Goal: Navigation & Orientation: Understand site structure

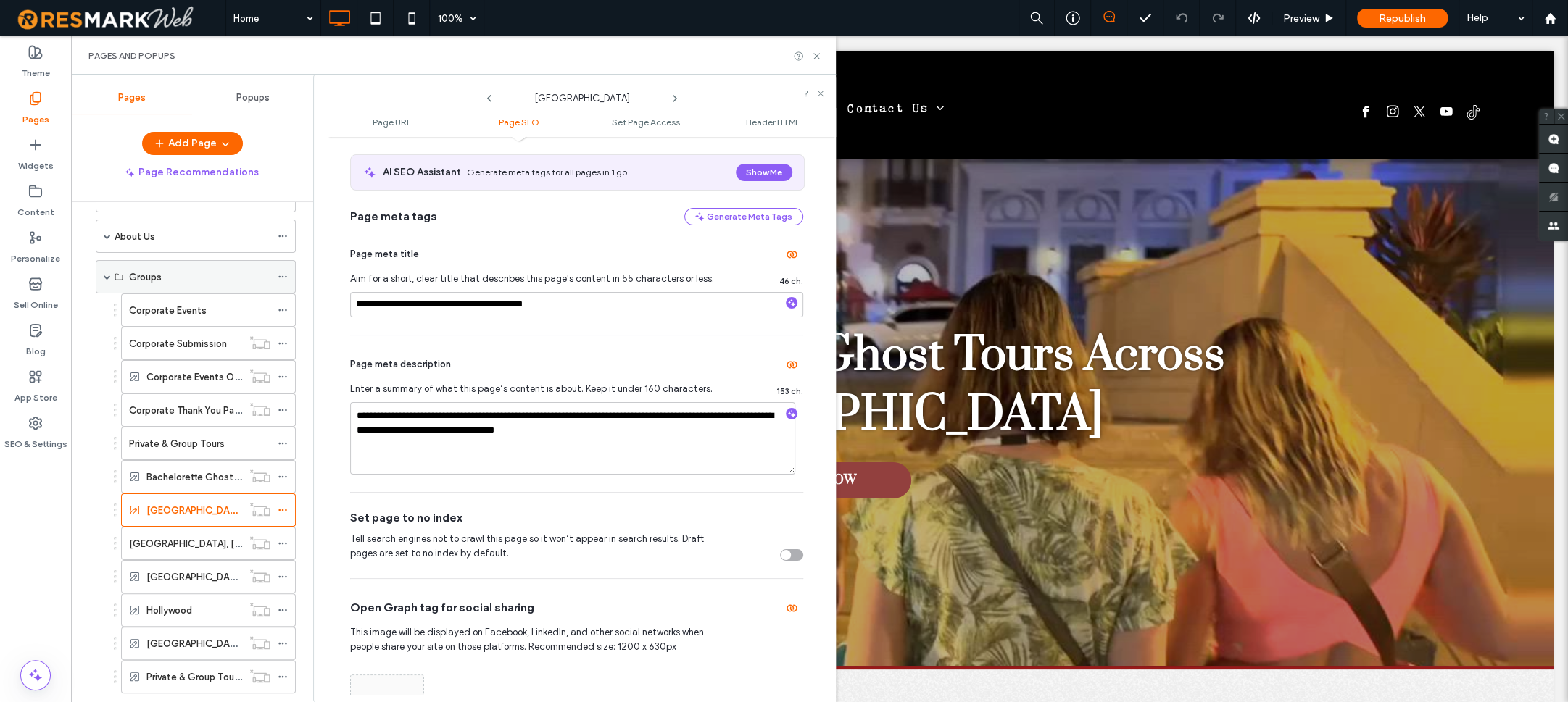
click at [102, 276] on div "Groups" at bounding box center [195, 276] width 200 height 33
click at [104, 274] on span at bounding box center [107, 277] width 7 height 7
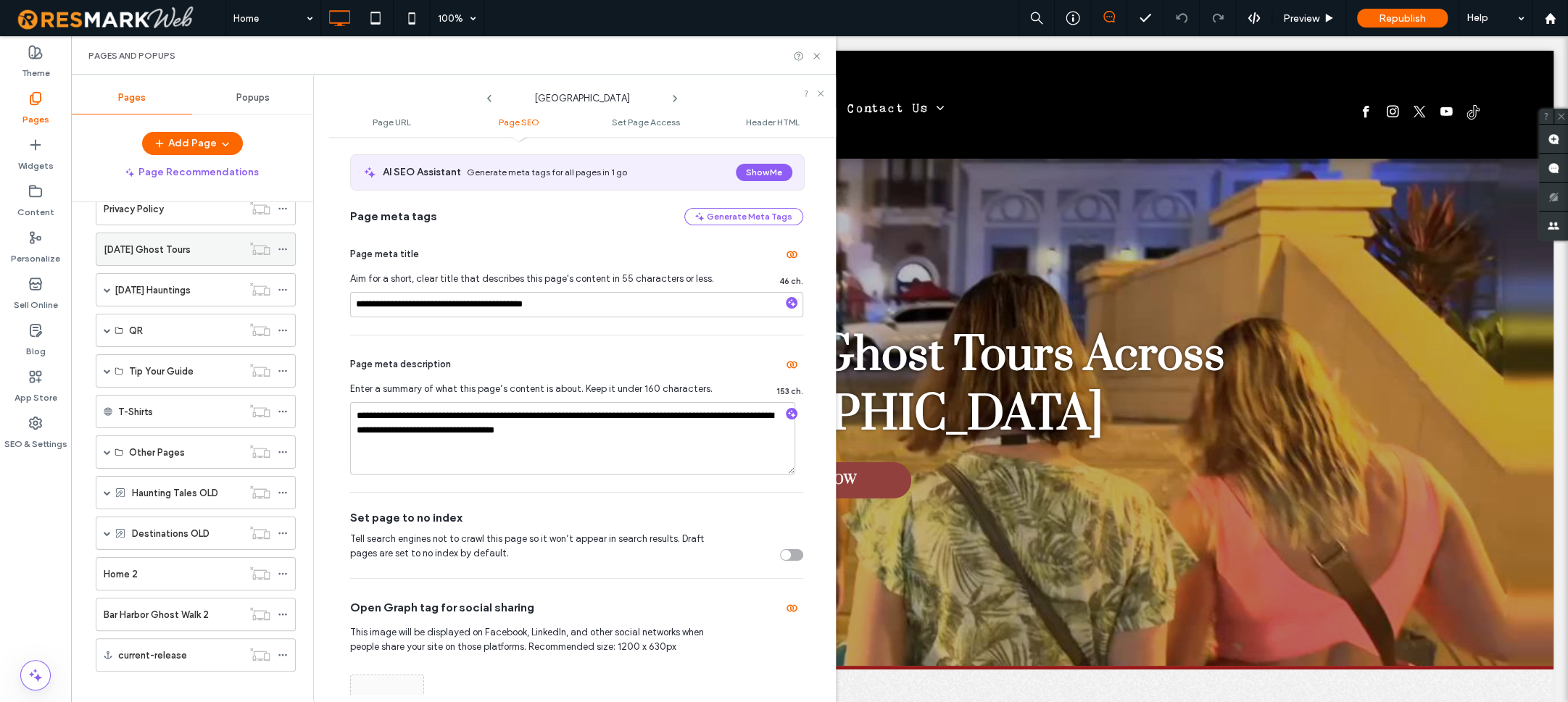
scroll to position [318, 0]
click at [164, 251] on label "[DATE] Ghost Tours" at bounding box center [147, 251] width 87 height 26
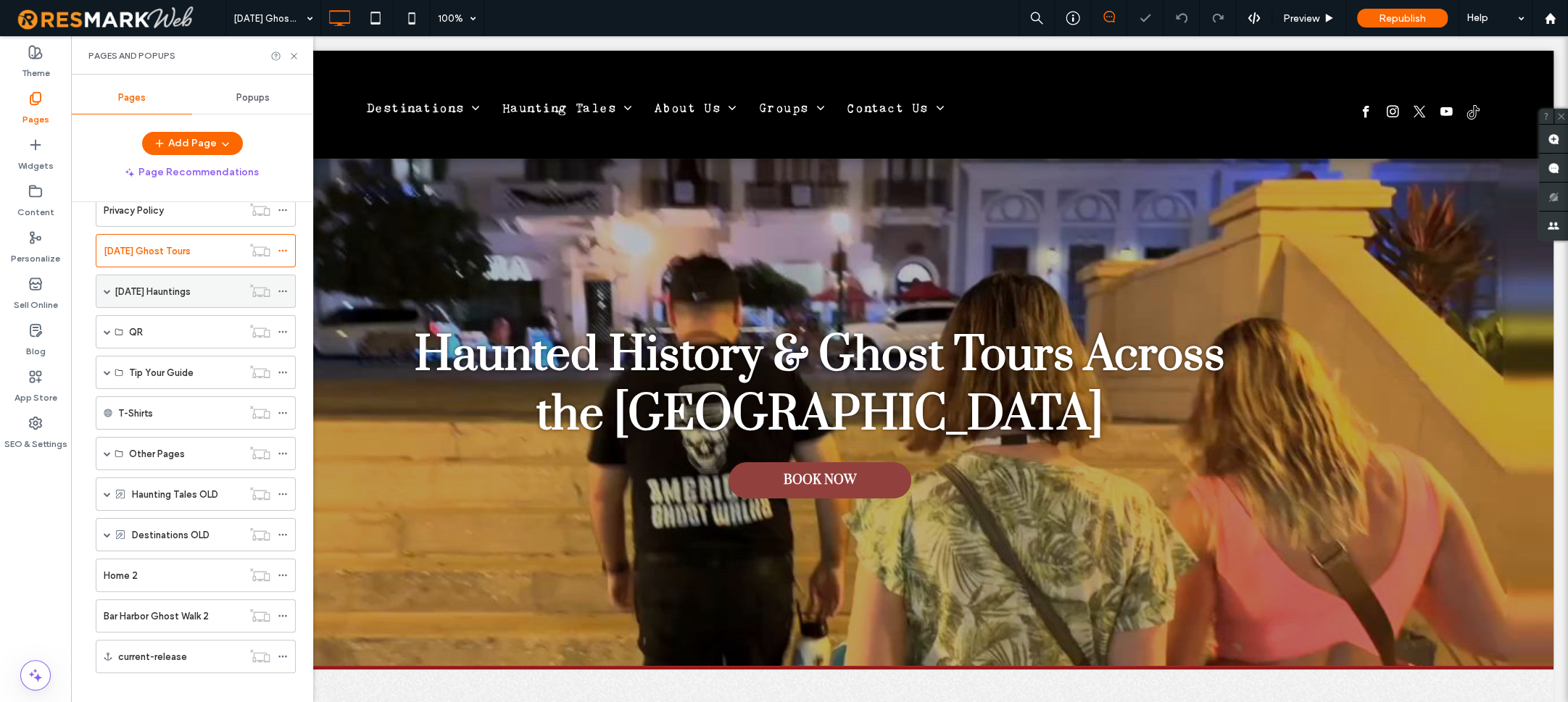
click at [107, 288] on span at bounding box center [107, 291] width 7 height 7
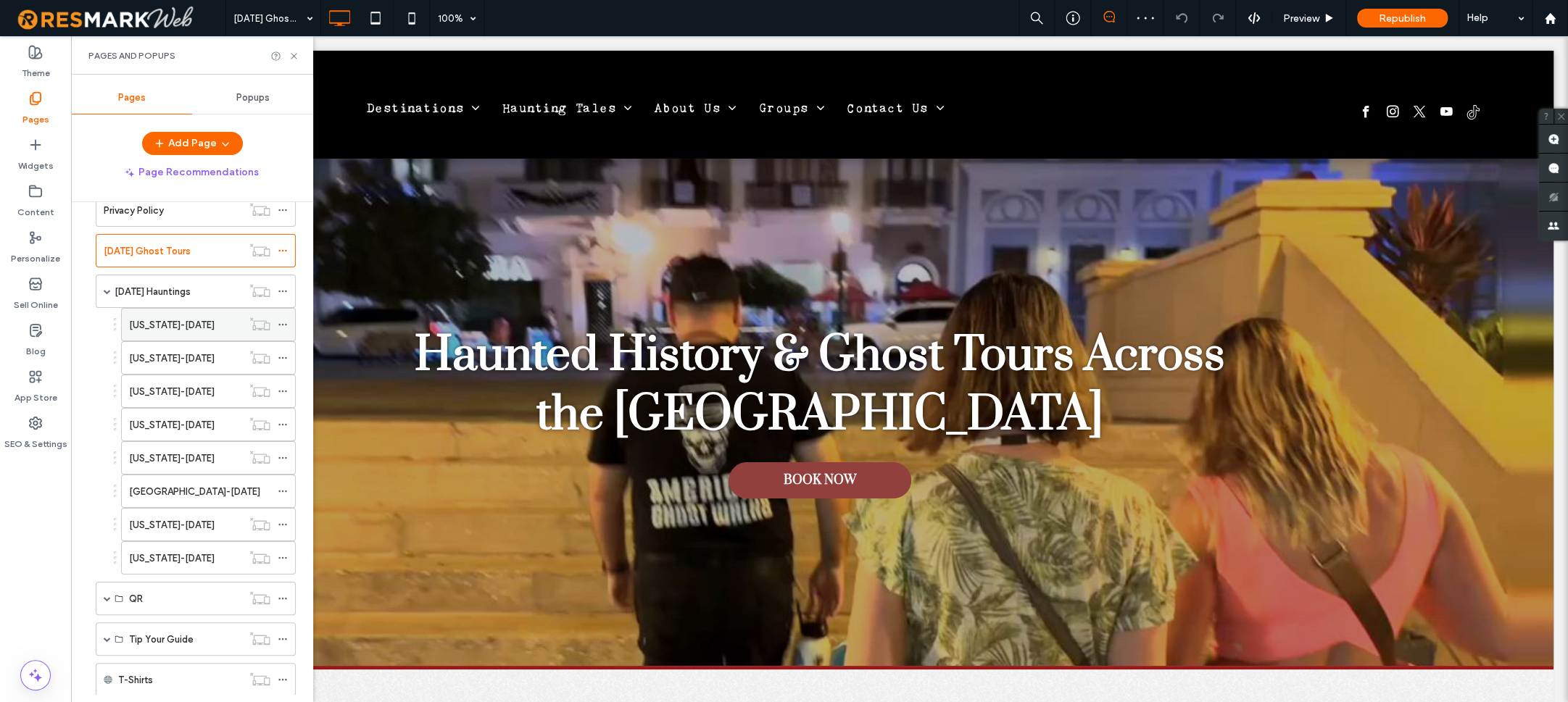
click at [176, 320] on label "[US_STATE]-[DATE]" at bounding box center [171, 325] width 85 height 26
click at [191, 355] on label "[US_STATE]-[DATE]" at bounding box center [171, 359] width 85 height 26
click at [183, 448] on label "[US_STATE]-[DATE]" at bounding box center [171, 458] width 85 height 26
click at [169, 417] on label "[US_STATE]-[DATE]" at bounding box center [171, 425] width 85 height 26
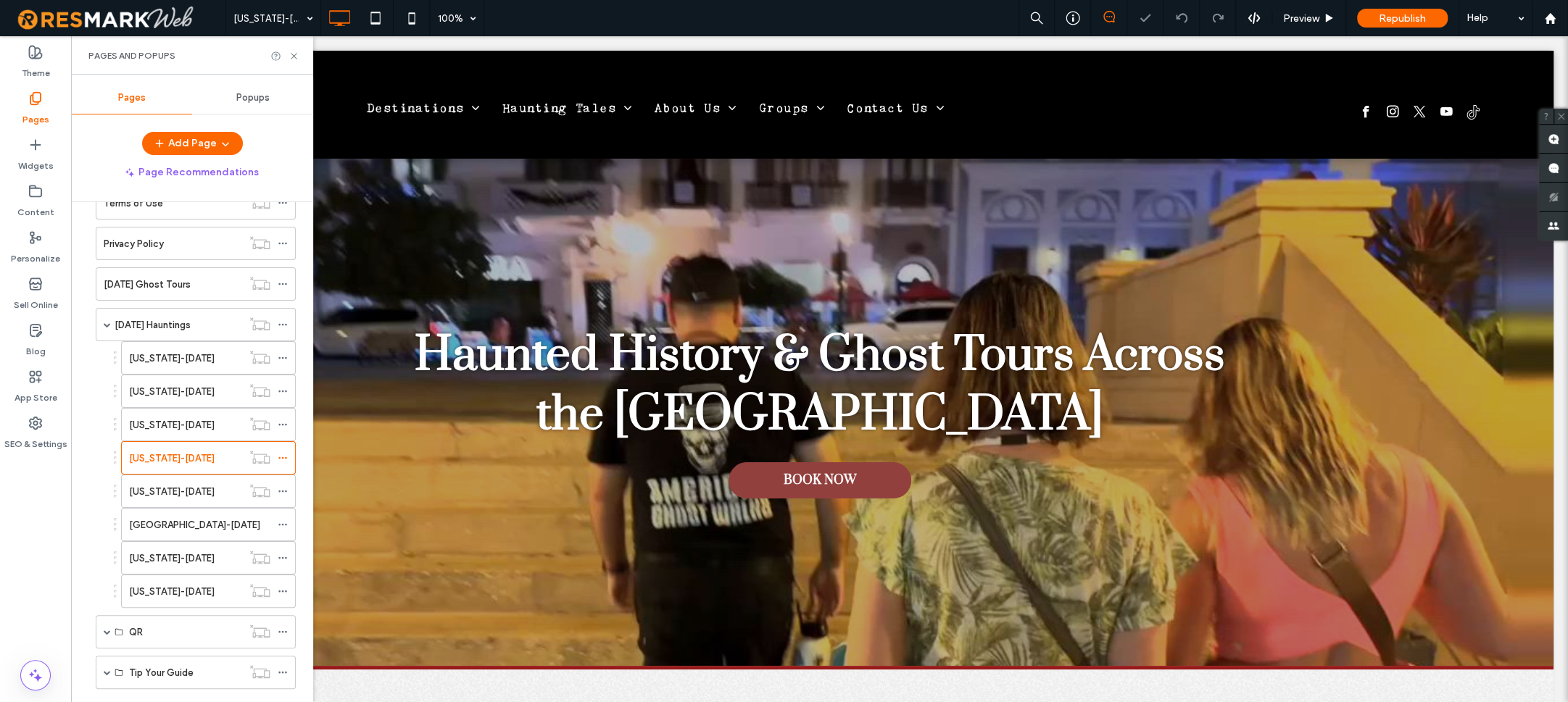
scroll to position [281, 0]
click at [109, 324] on span at bounding box center [107, 327] width 7 height 7
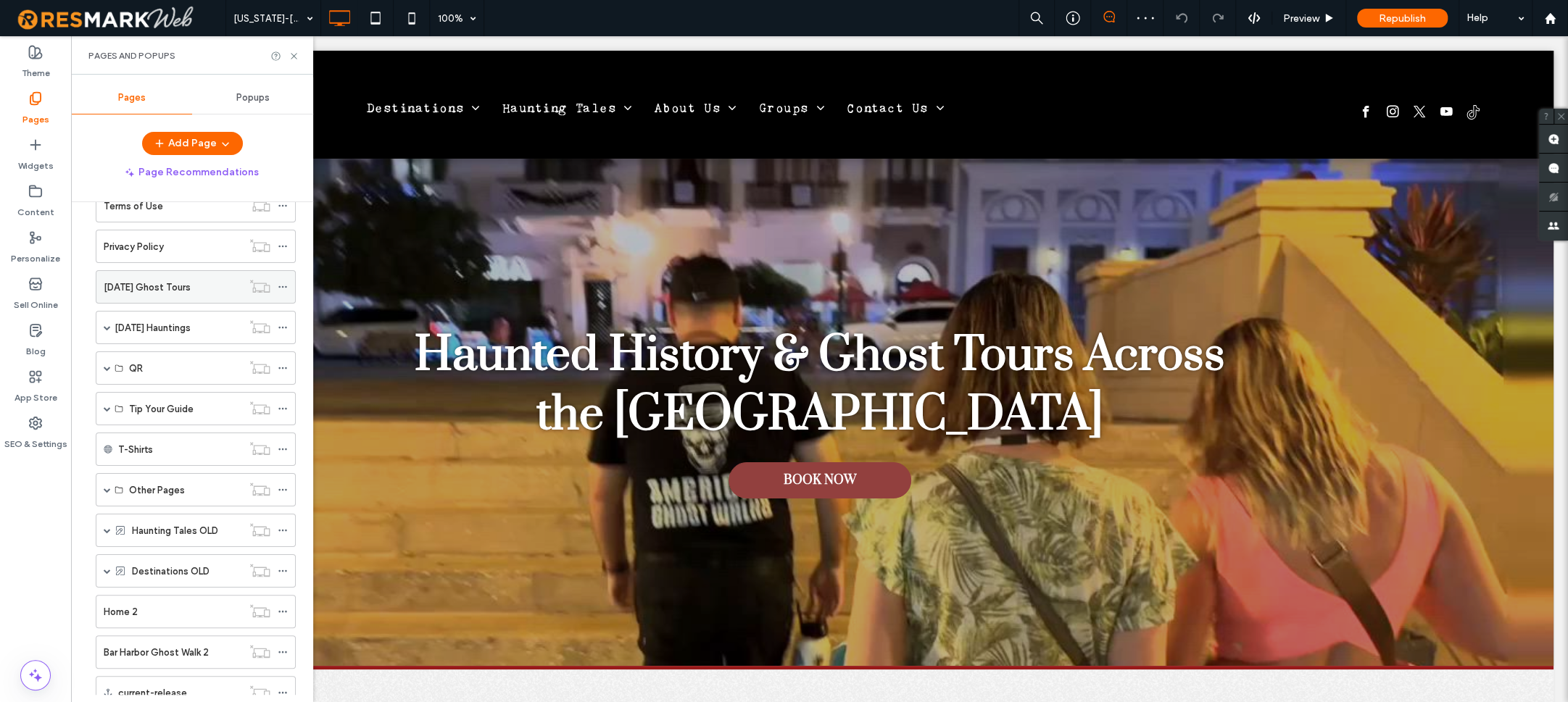
click at [129, 287] on label "[DATE] Ghost Tours" at bounding box center [147, 287] width 87 height 26
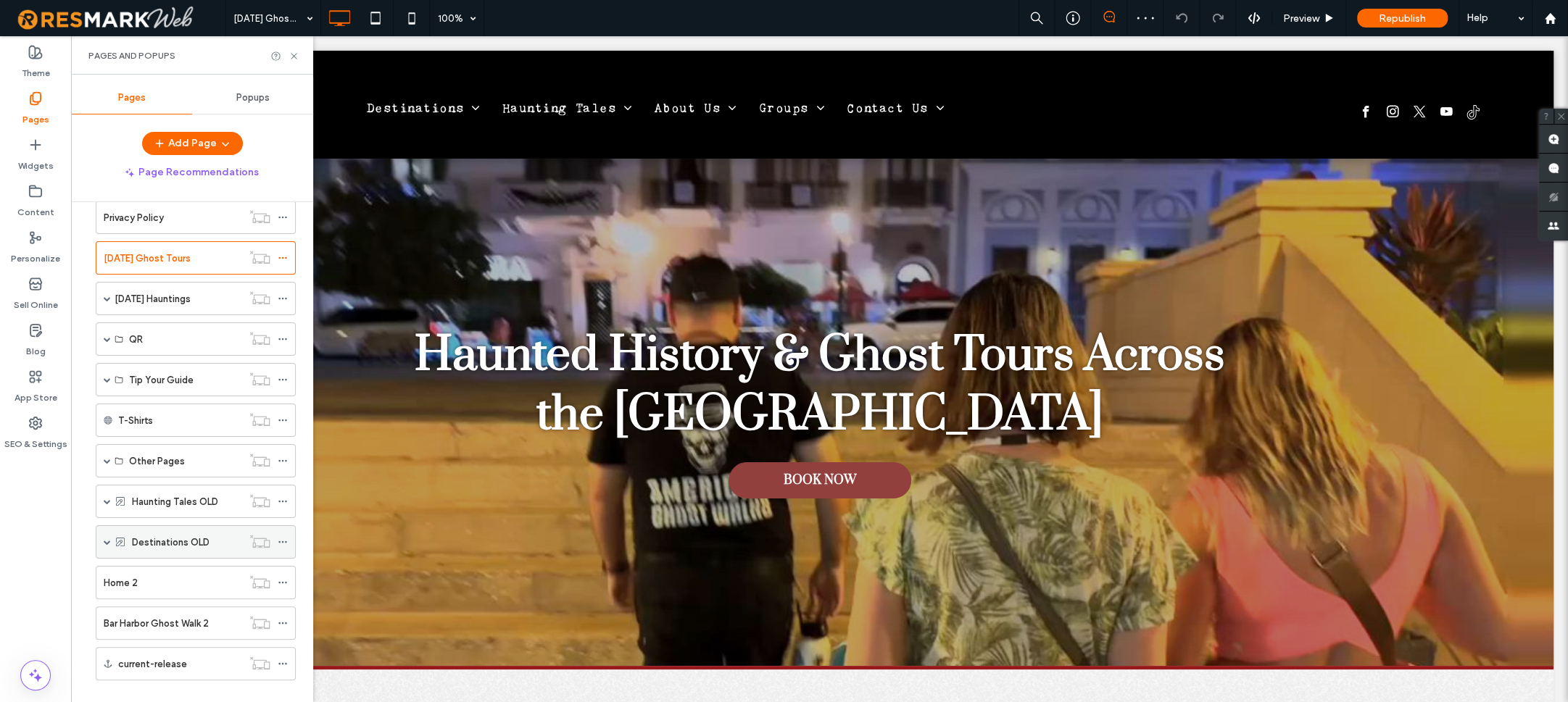
scroll to position [322, 0]
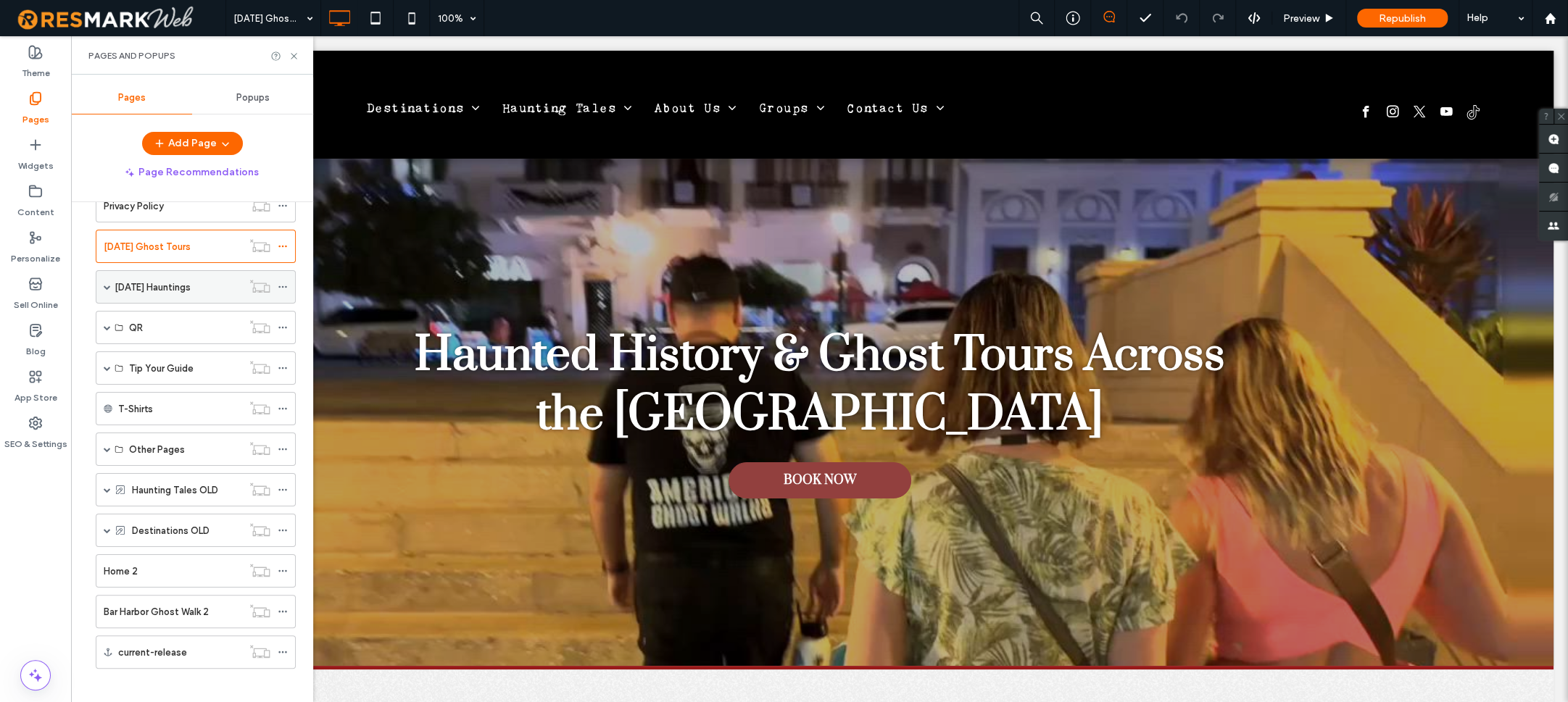
click at [105, 283] on span at bounding box center [107, 286] width 7 height 7
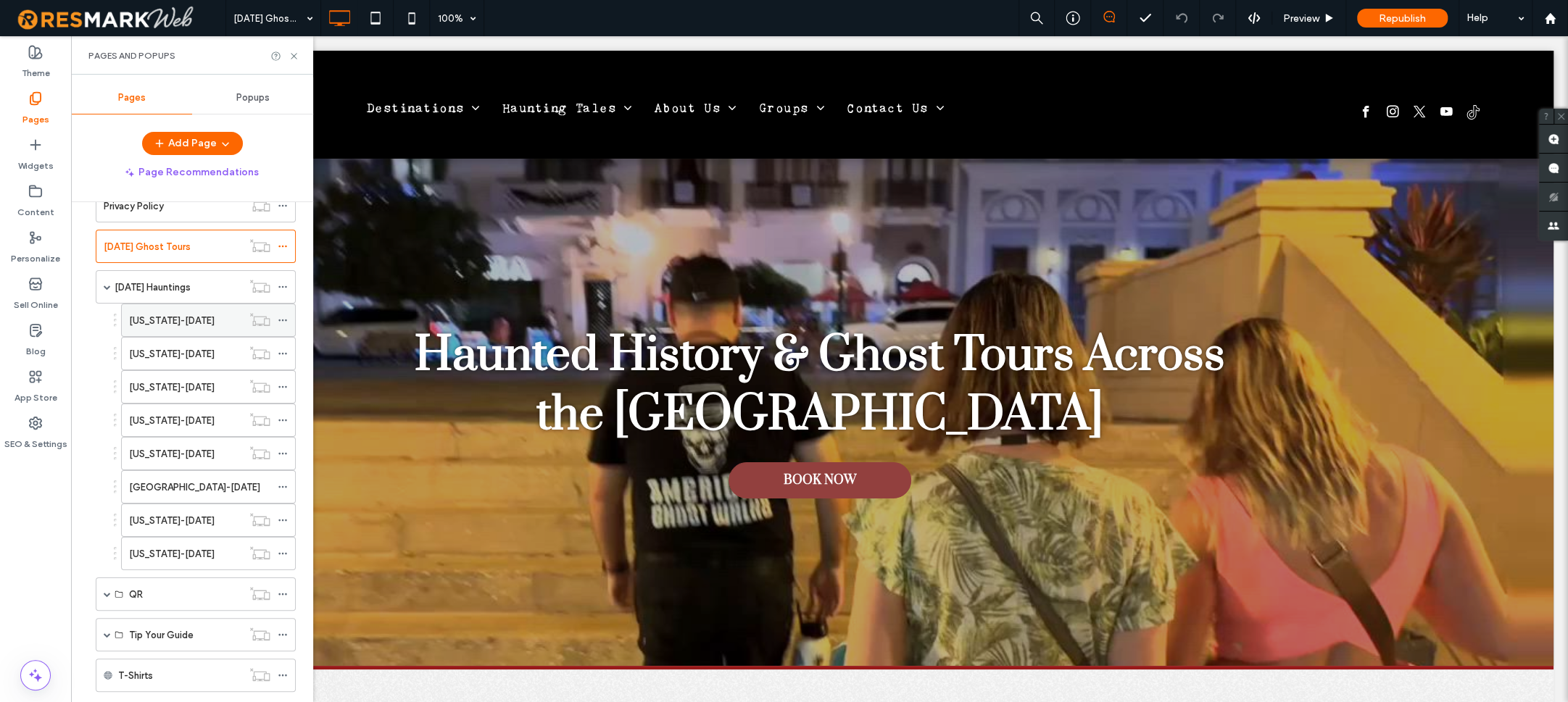
click at [155, 311] on label "[US_STATE]-[DATE]" at bounding box center [171, 321] width 85 height 26
click at [208, 347] on div "[US_STATE]-[DATE]" at bounding box center [185, 354] width 113 height 15
click at [173, 371] on div "[US_STATE]-[DATE]" at bounding box center [185, 387] width 113 height 32
